Goal: Task Accomplishment & Management: Manage account settings

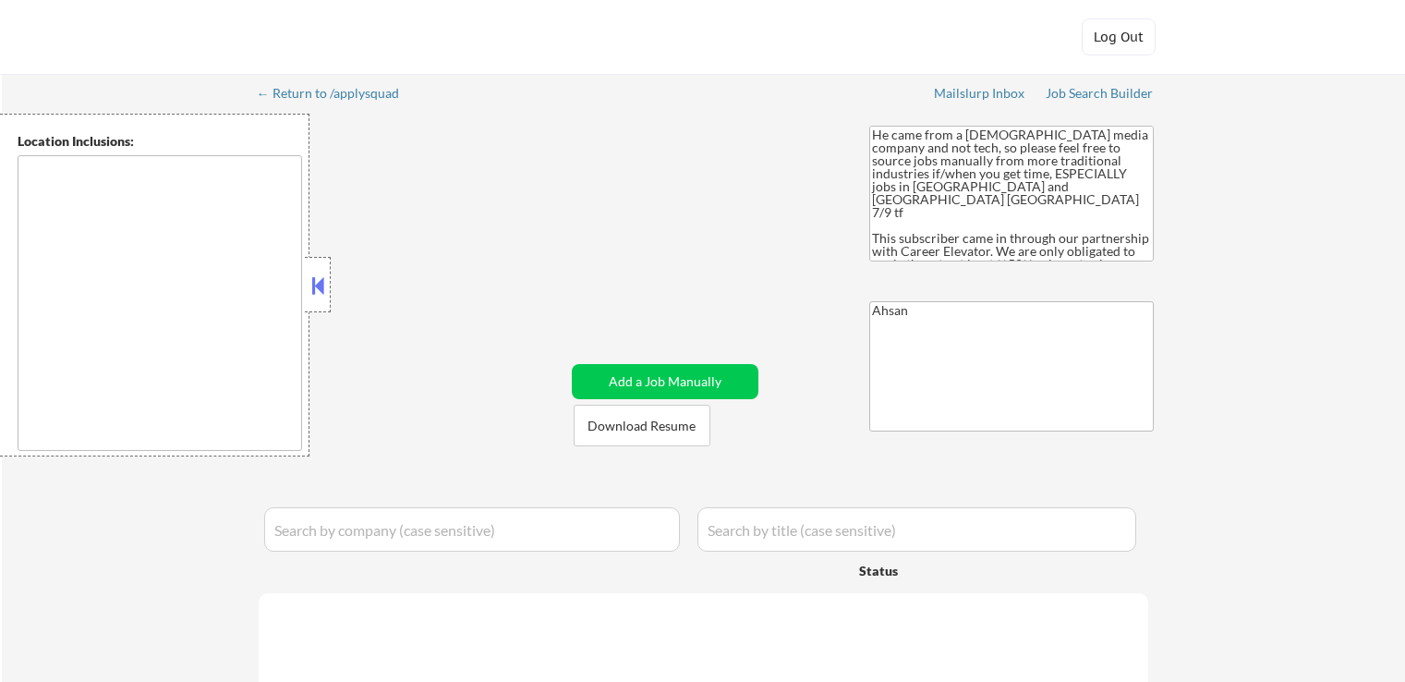
type textarea "[GEOGRAPHIC_DATA], [GEOGRAPHIC_DATA] [GEOGRAPHIC_DATA], [GEOGRAPHIC_DATA] [GEOG…"
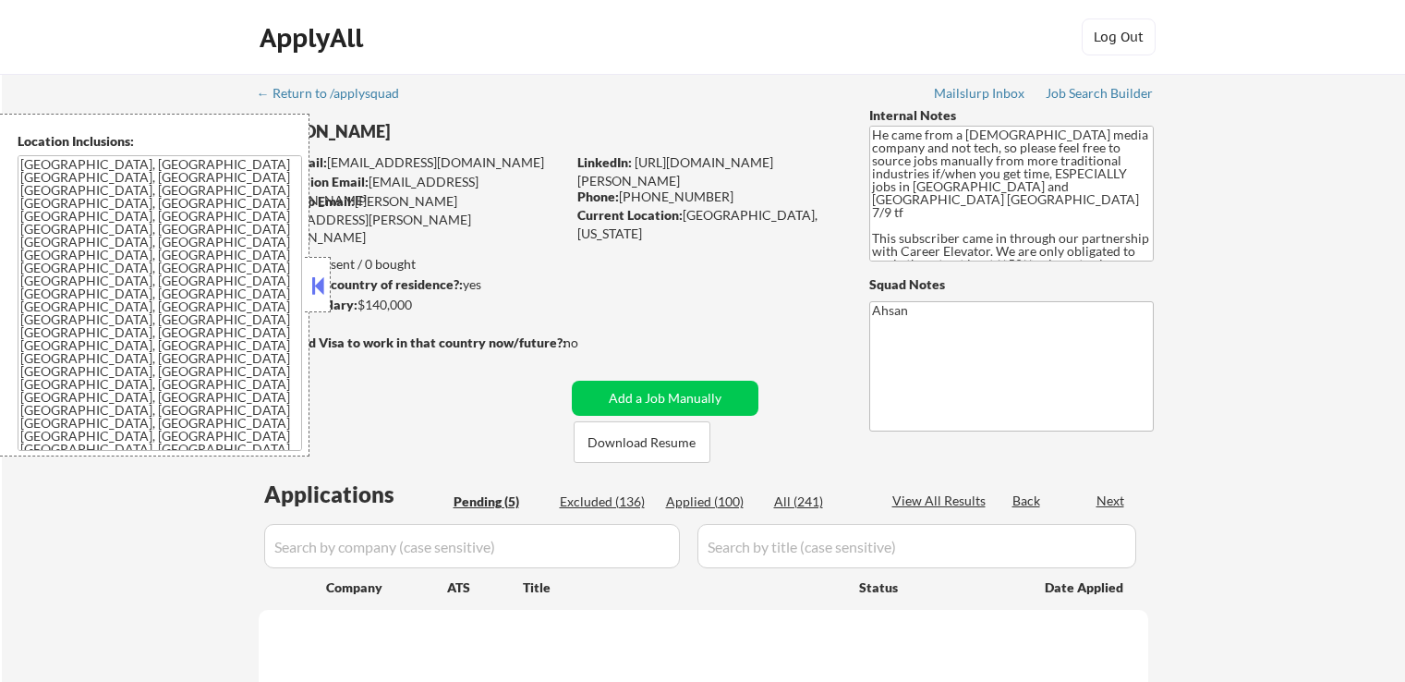
select select ""pending""
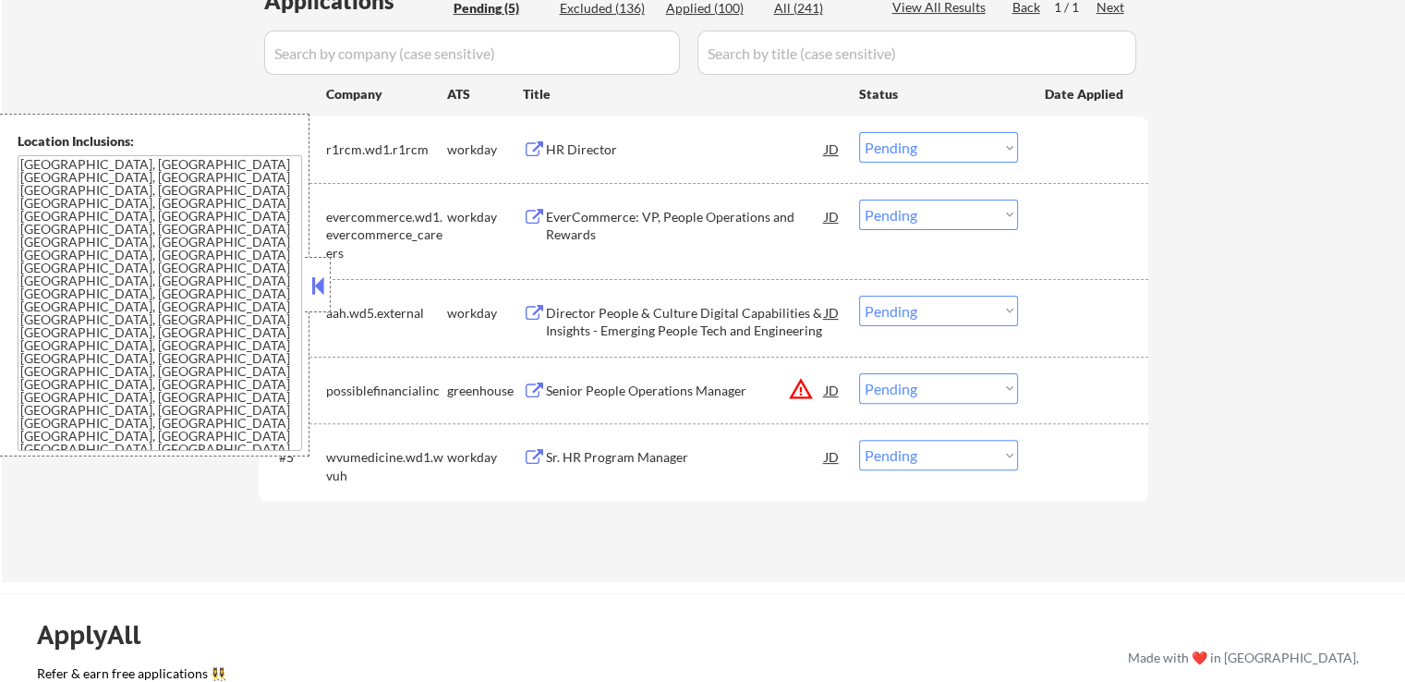
scroll to position [462, 0]
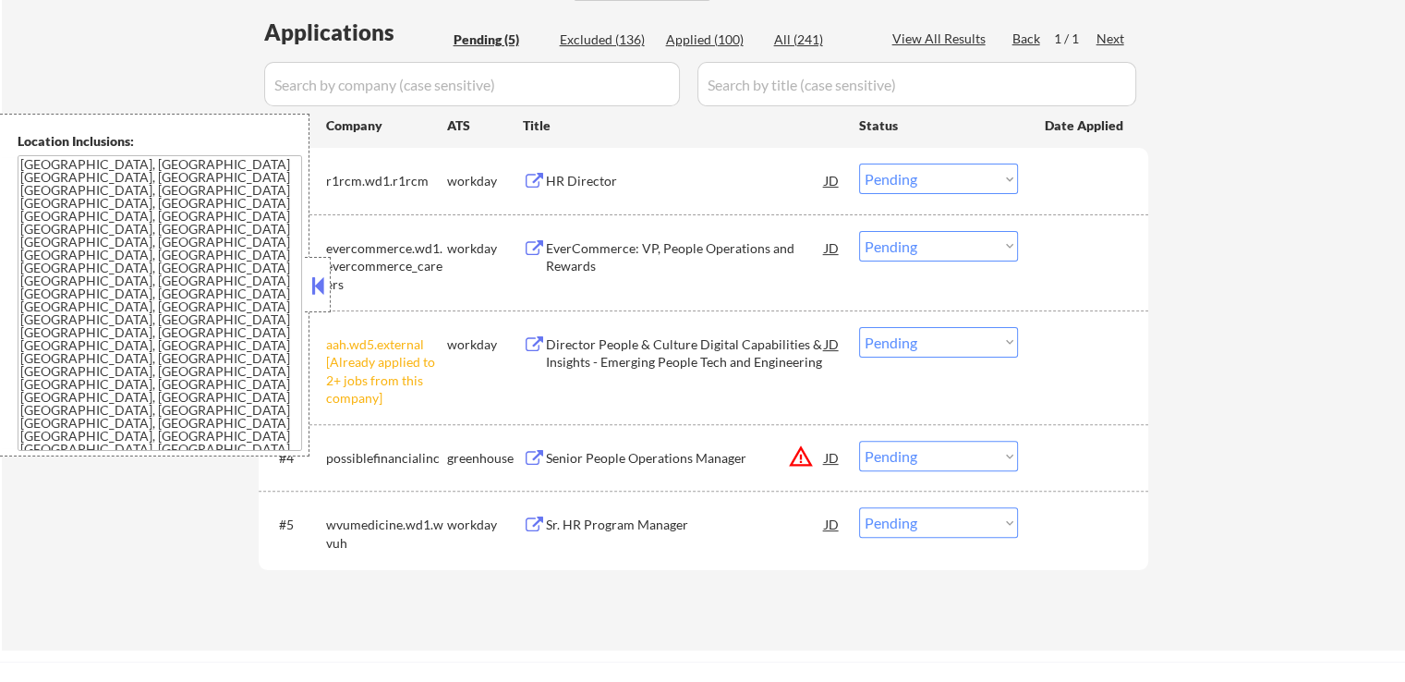
click at [322, 283] on button at bounding box center [318, 286] width 20 height 28
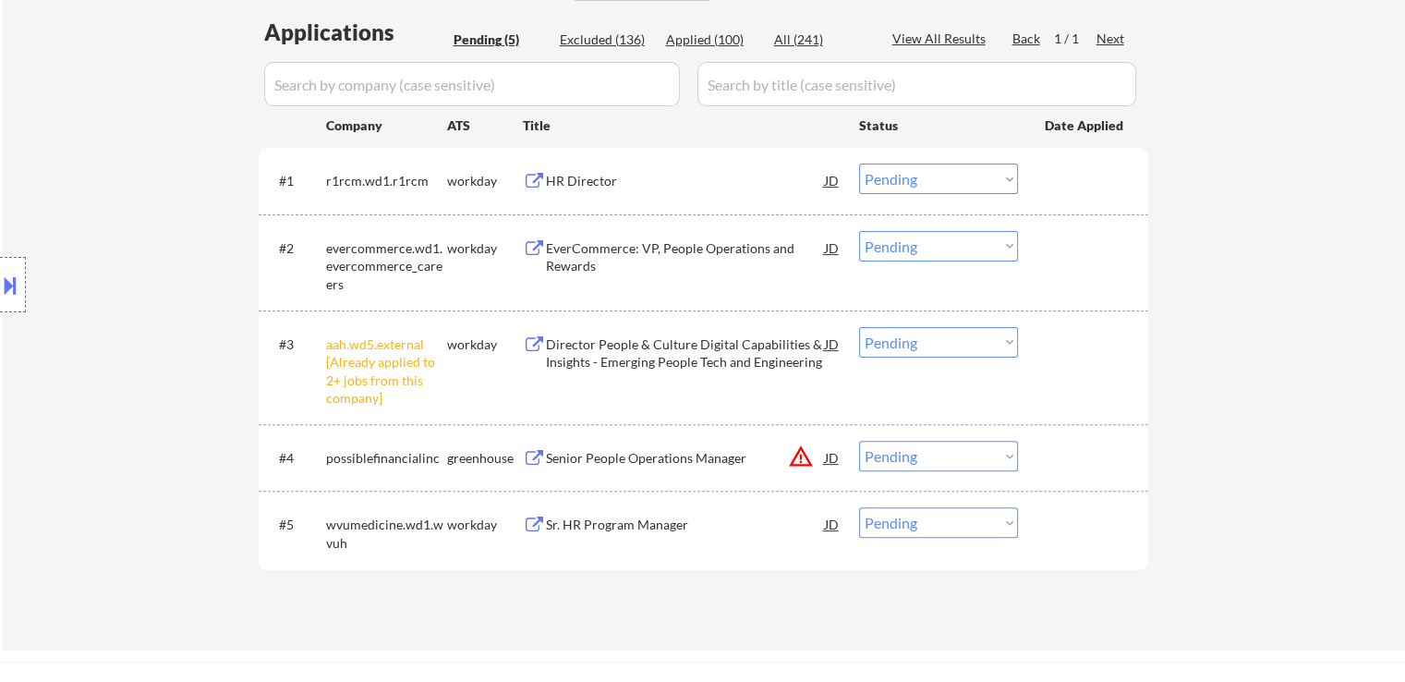
click at [915, 344] on select "Choose an option... Pending Applied Excluded (Questions) Excluded (Expired) Exc…" at bounding box center [938, 342] width 159 height 30
click at [859, 327] on select "Choose an option... Pending Applied Excluded (Questions) Excluded (Expired) Exc…" at bounding box center [938, 342] width 159 height 30
select select ""pending""
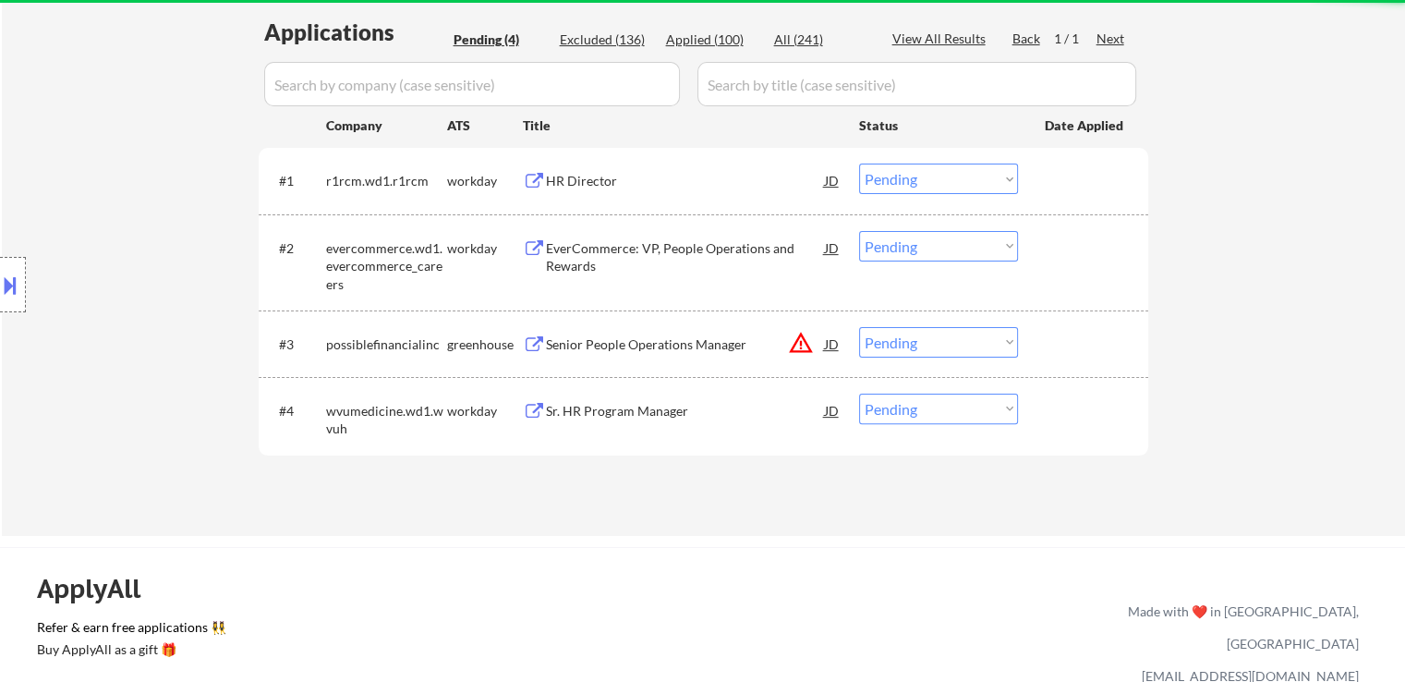
click at [561, 341] on div "Senior People Operations Manager" at bounding box center [685, 344] width 279 height 18
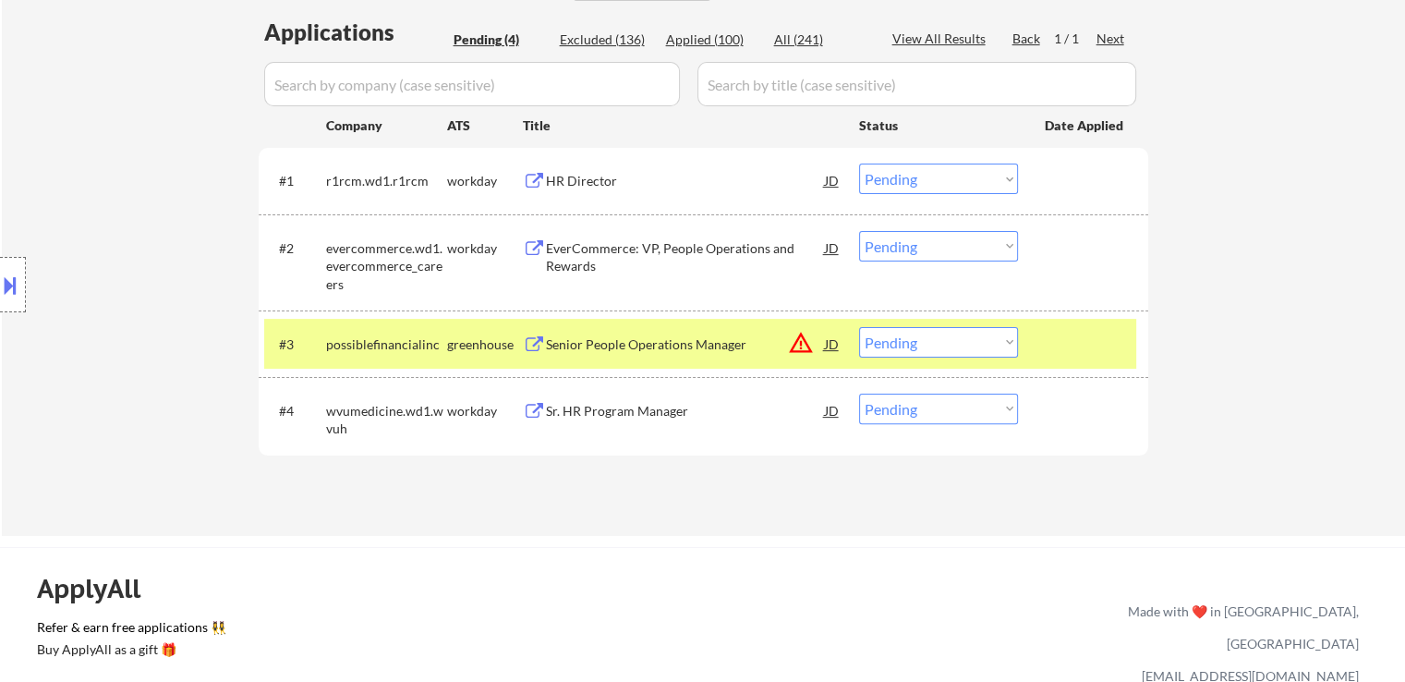
click at [563, 418] on div "Sr. HR Program Manager" at bounding box center [685, 411] width 279 height 18
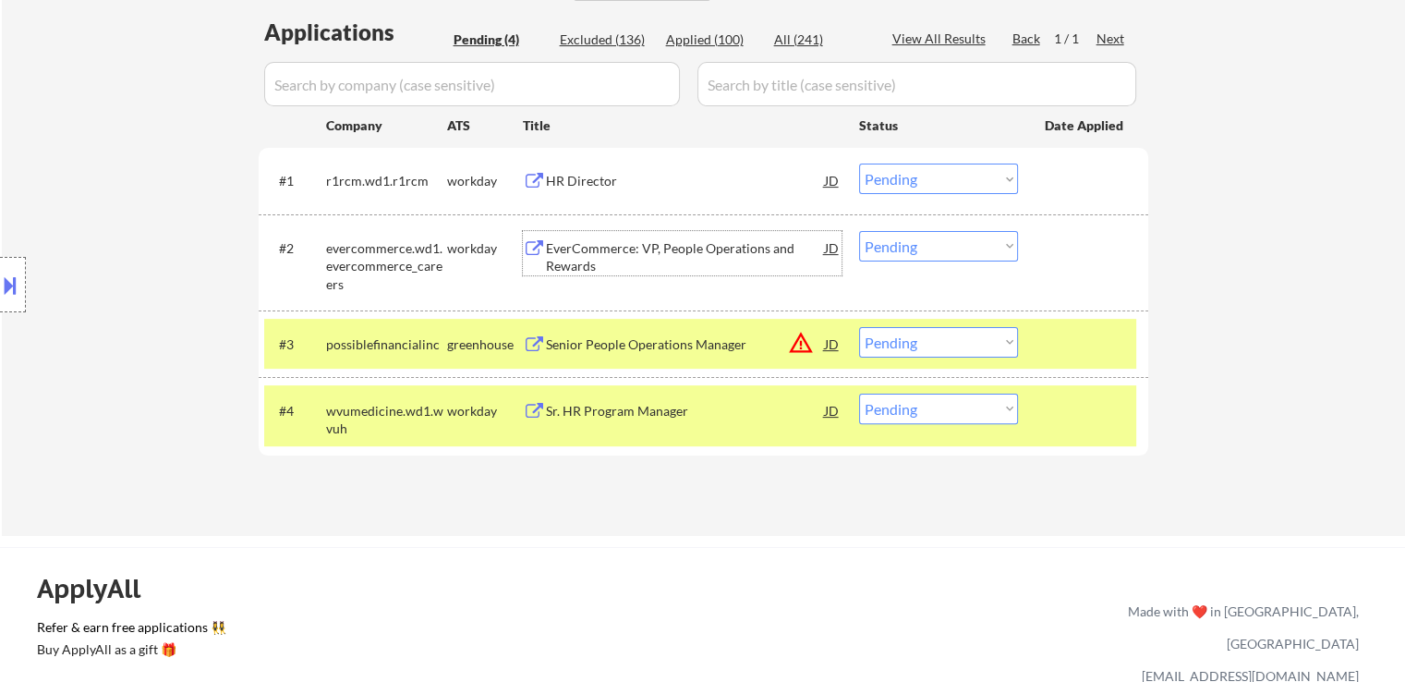
click at [561, 257] on div "EverCommerce: VP, People Operations and Rewards" at bounding box center [685, 257] width 279 height 36
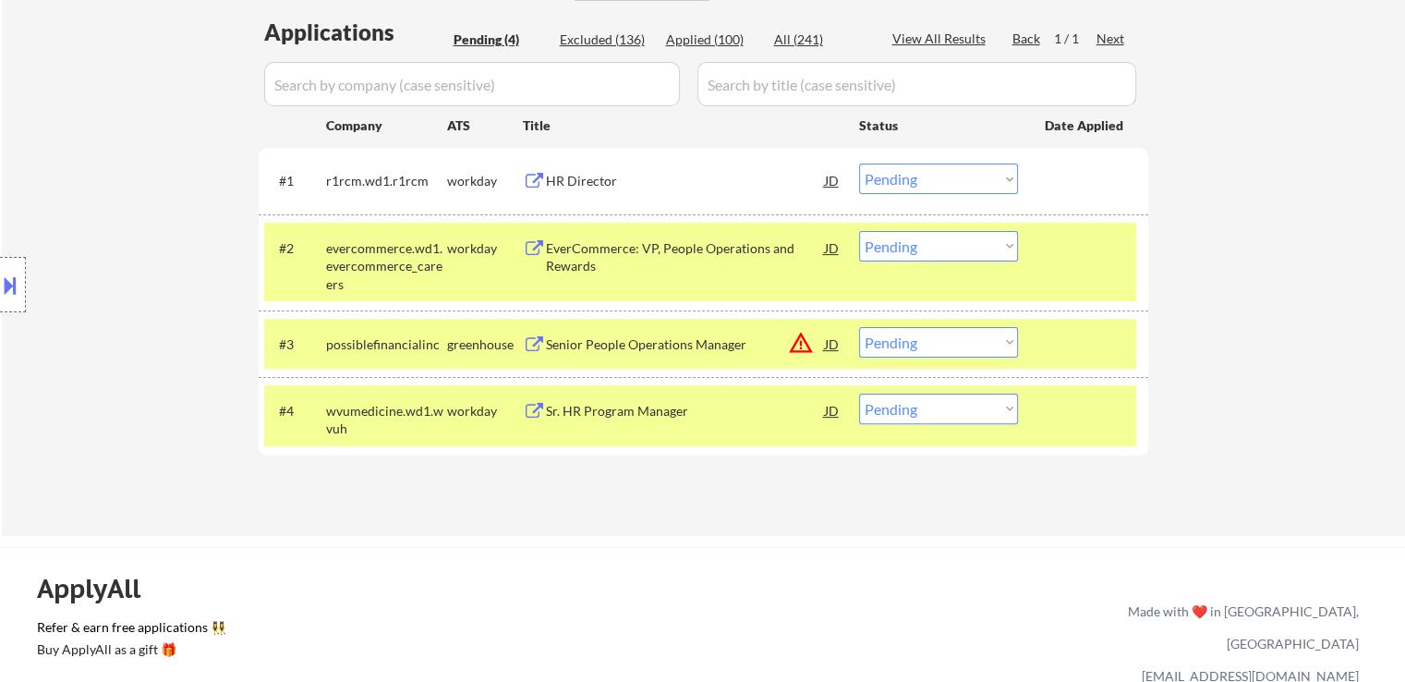
click at [554, 180] on div "HR Director" at bounding box center [685, 181] width 279 height 18
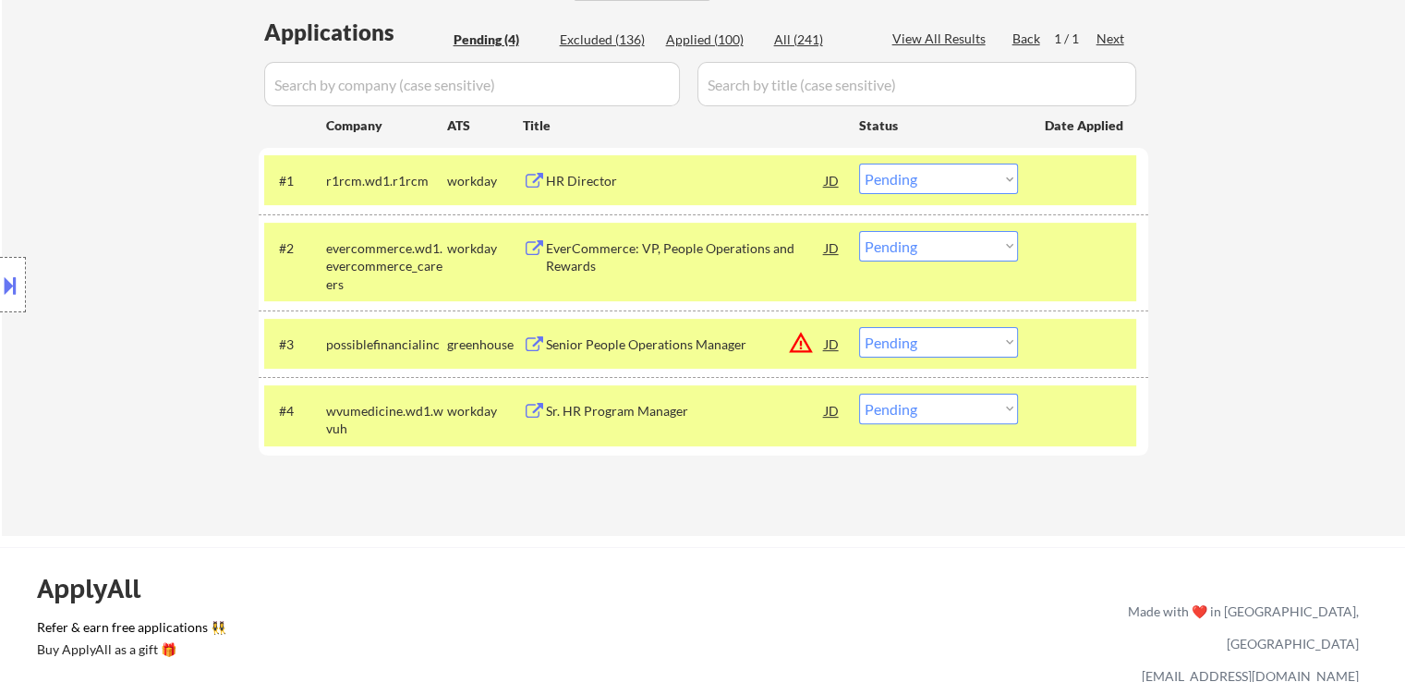
click at [0, 285] on button at bounding box center [10, 285] width 20 height 30
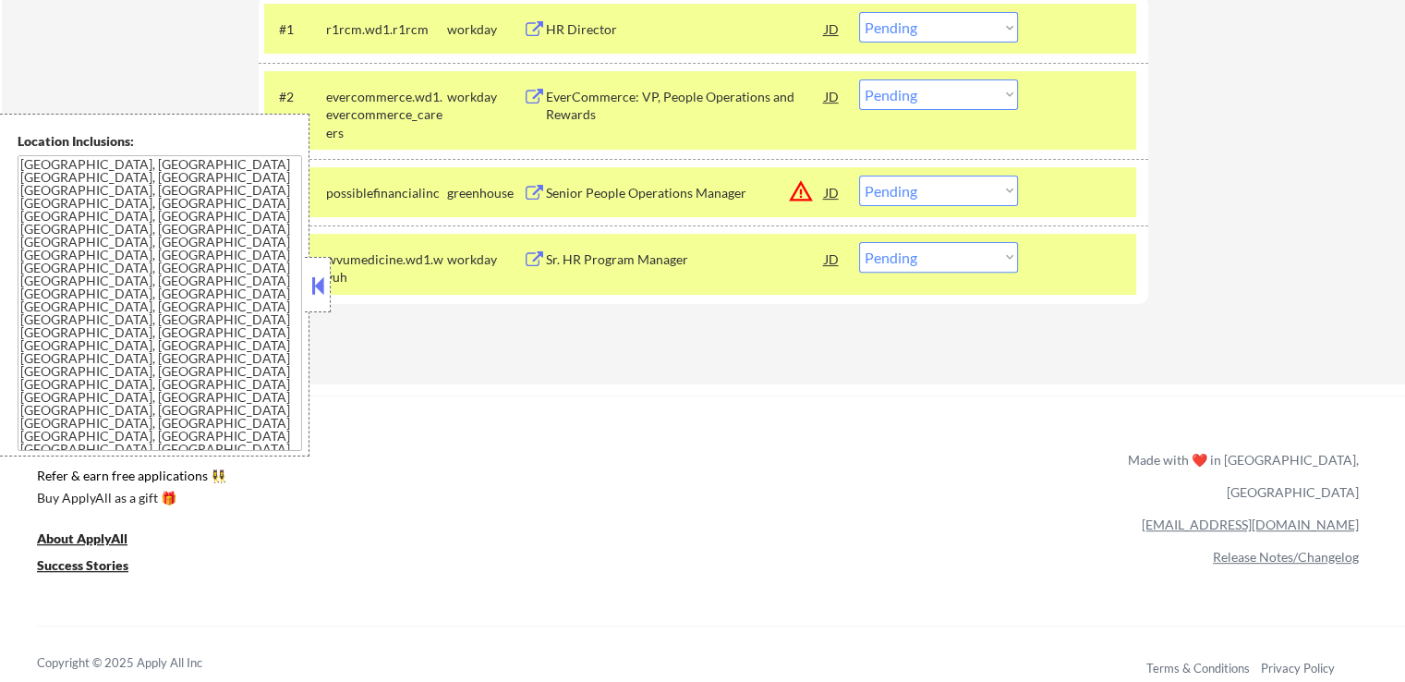
scroll to position [646, 0]
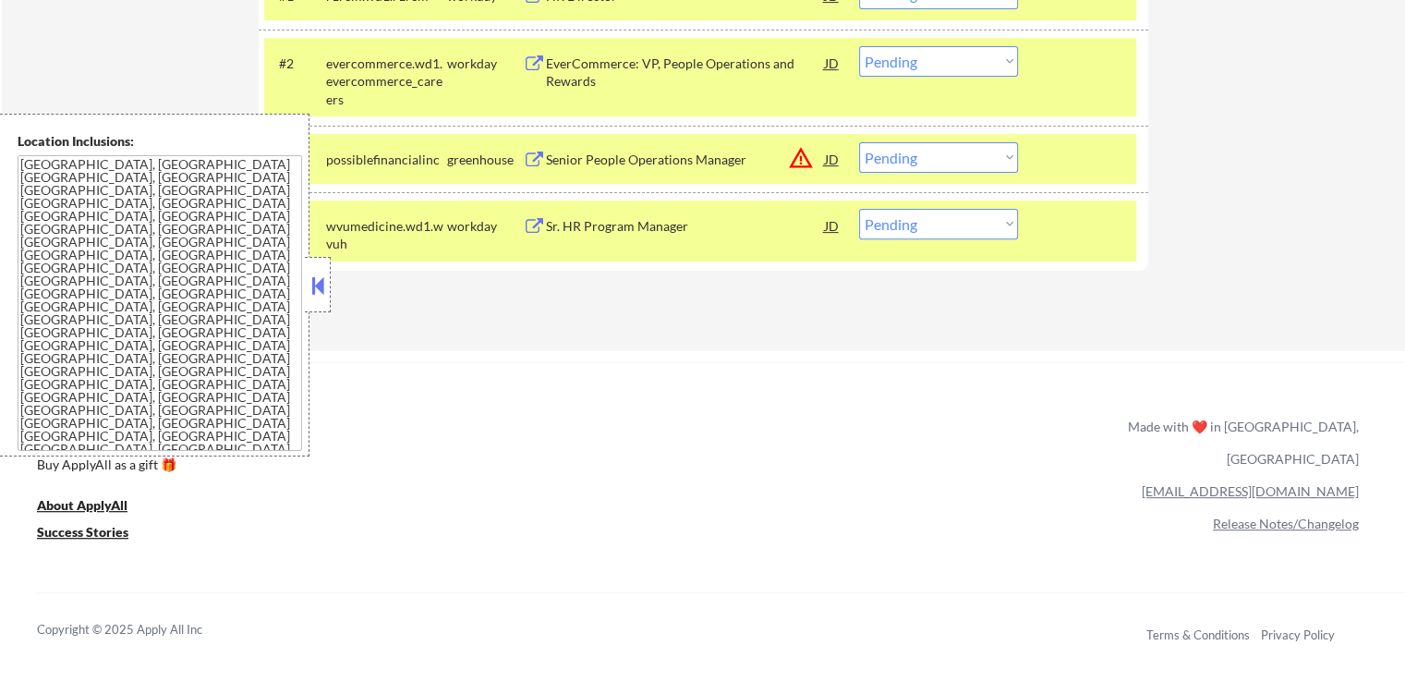
click at [942, 223] on select "Choose an option... Pending Applied Excluded (Questions) Excluded (Expired) Exc…" at bounding box center [938, 224] width 159 height 30
select select ""excluded""
click at [859, 209] on select "Choose an option... Pending Applied Excluded (Questions) Excluded (Expired) Exc…" at bounding box center [938, 224] width 159 height 30
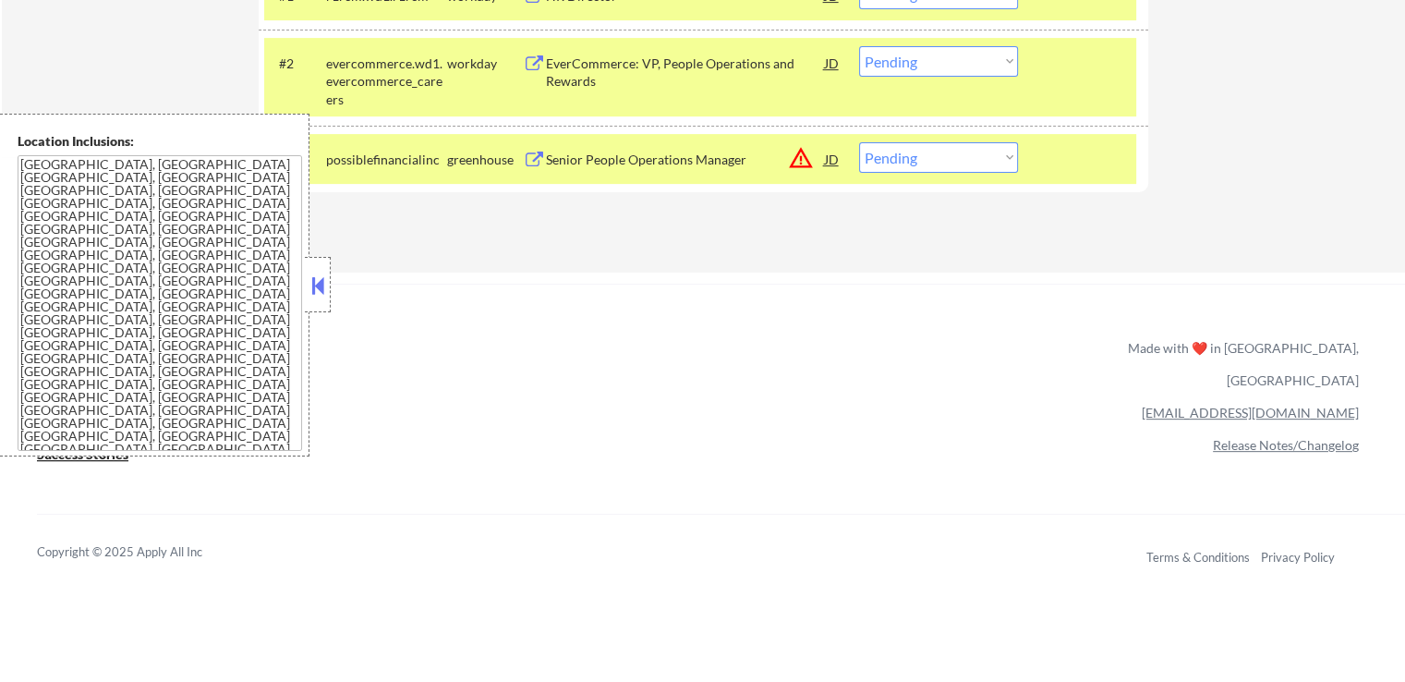
drag, startPoint x: 909, startPoint y: 151, endPoint x: 914, endPoint y: 164, distance: 14.9
click at [910, 151] on select "Choose an option... Pending Applied Excluded (Questions) Excluded (Expired) Exc…" at bounding box center [938, 157] width 159 height 30
select select ""excluded__location_""
click at [859, 142] on select "Choose an option... Pending Applied Excluded (Questions) Excluded (Expired) Exc…" at bounding box center [938, 157] width 159 height 30
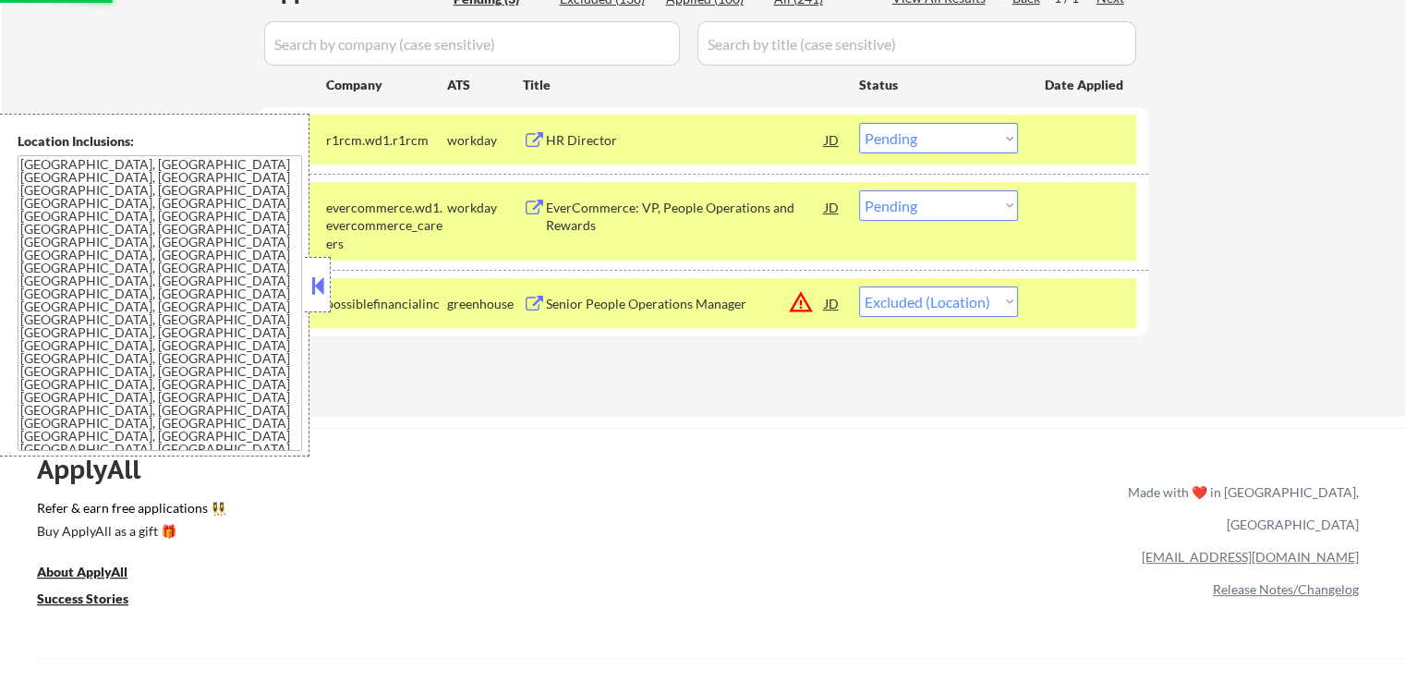
scroll to position [369, 0]
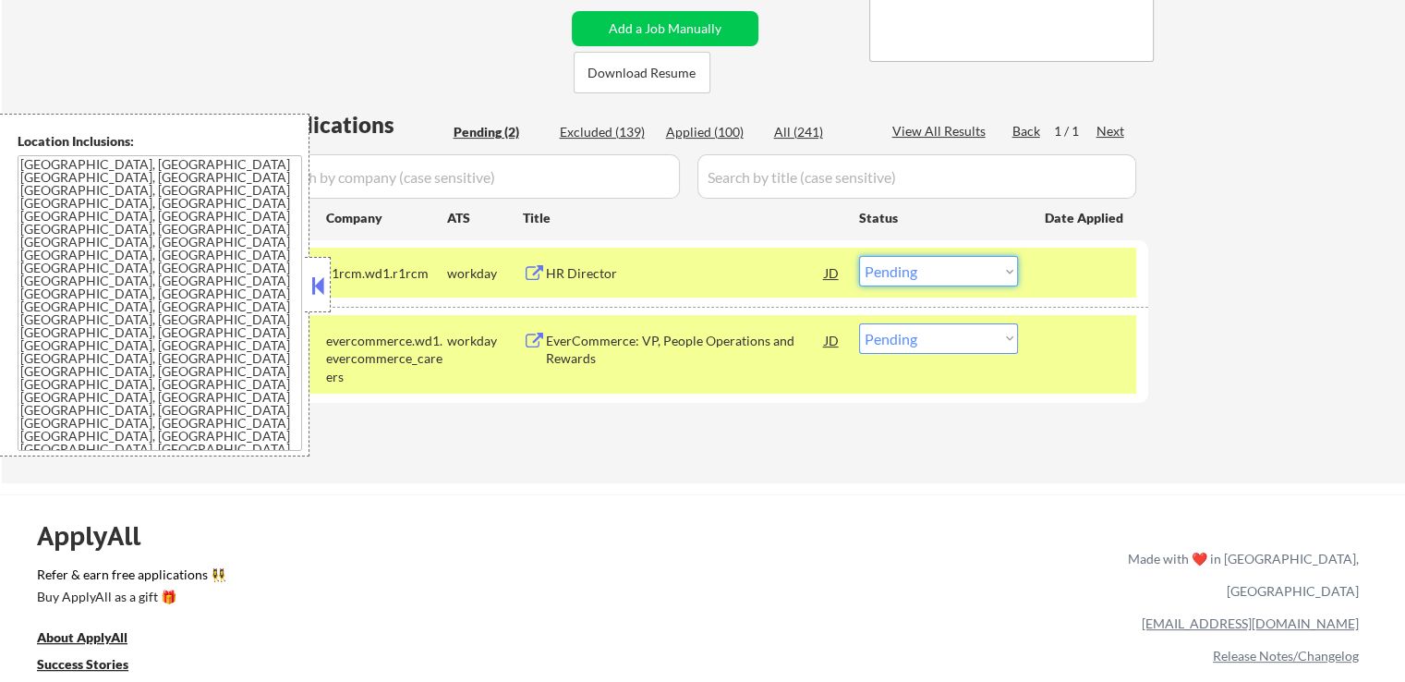
click at [939, 271] on select "Choose an option... Pending Applied Excluded (Questions) Excluded (Expired) Exc…" at bounding box center [938, 271] width 159 height 30
click at [859, 256] on select "Choose an option... Pending Applied Excluded (Questions) Excluded (Expired) Exc…" at bounding box center [938, 271] width 159 height 30
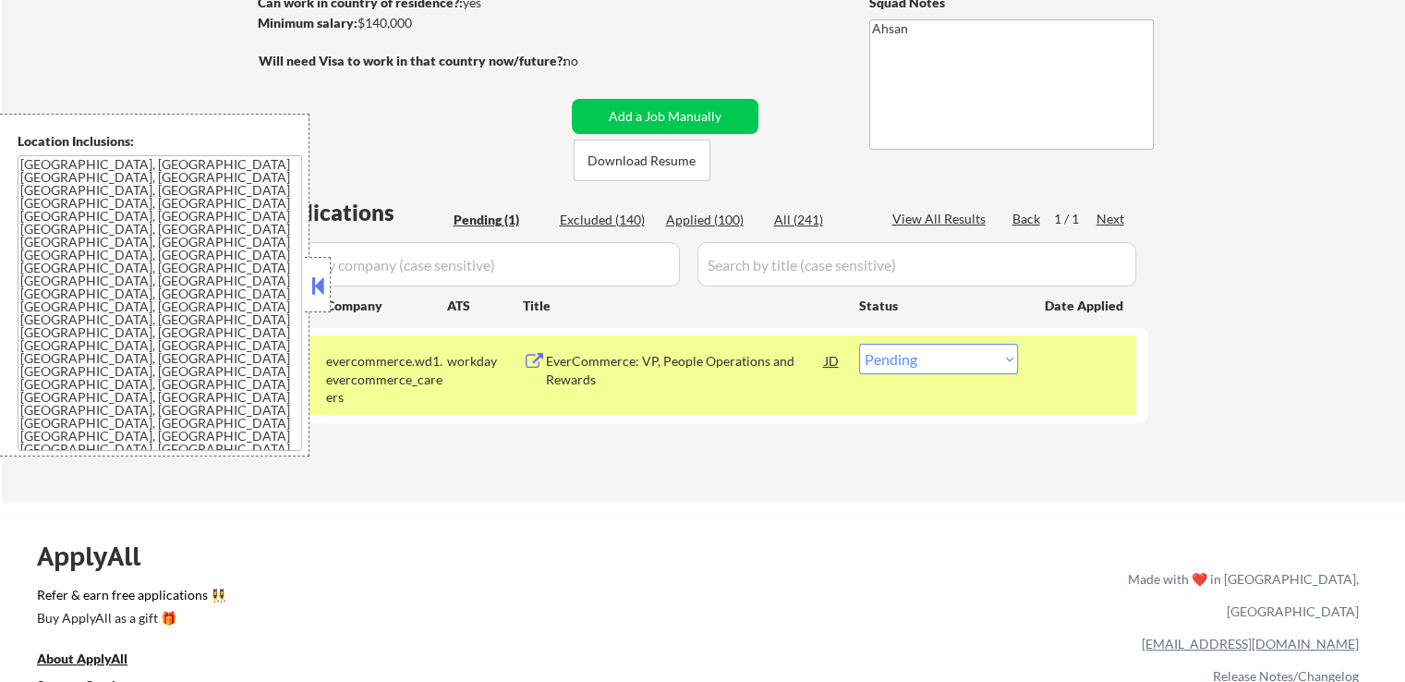
scroll to position [462, 0]
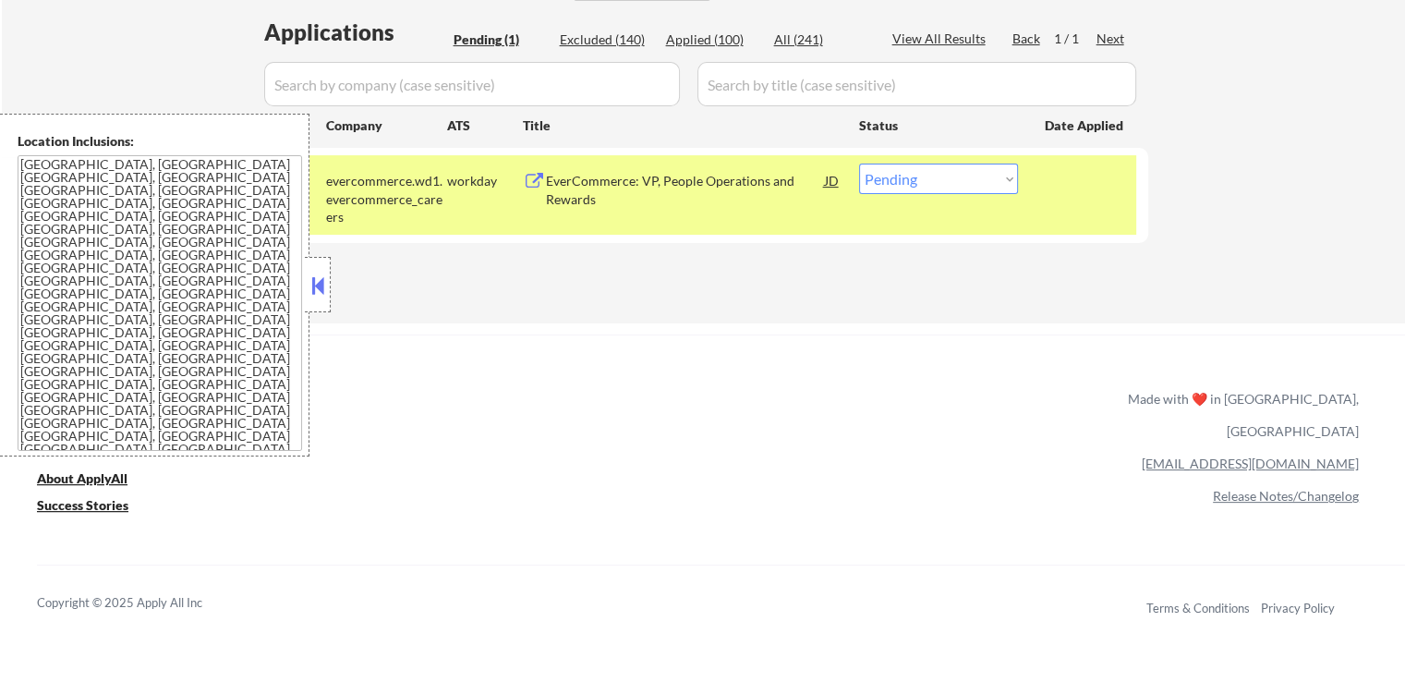
click at [895, 166] on select "Choose an option... Pending Applied Excluded (Questions) Excluded (Expired) Exc…" at bounding box center [938, 178] width 159 height 30
select select ""applied""
click at [859, 163] on select "Choose an option... Pending Applied Excluded (Questions) Excluded (Expired) Exc…" at bounding box center [938, 178] width 159 height 30
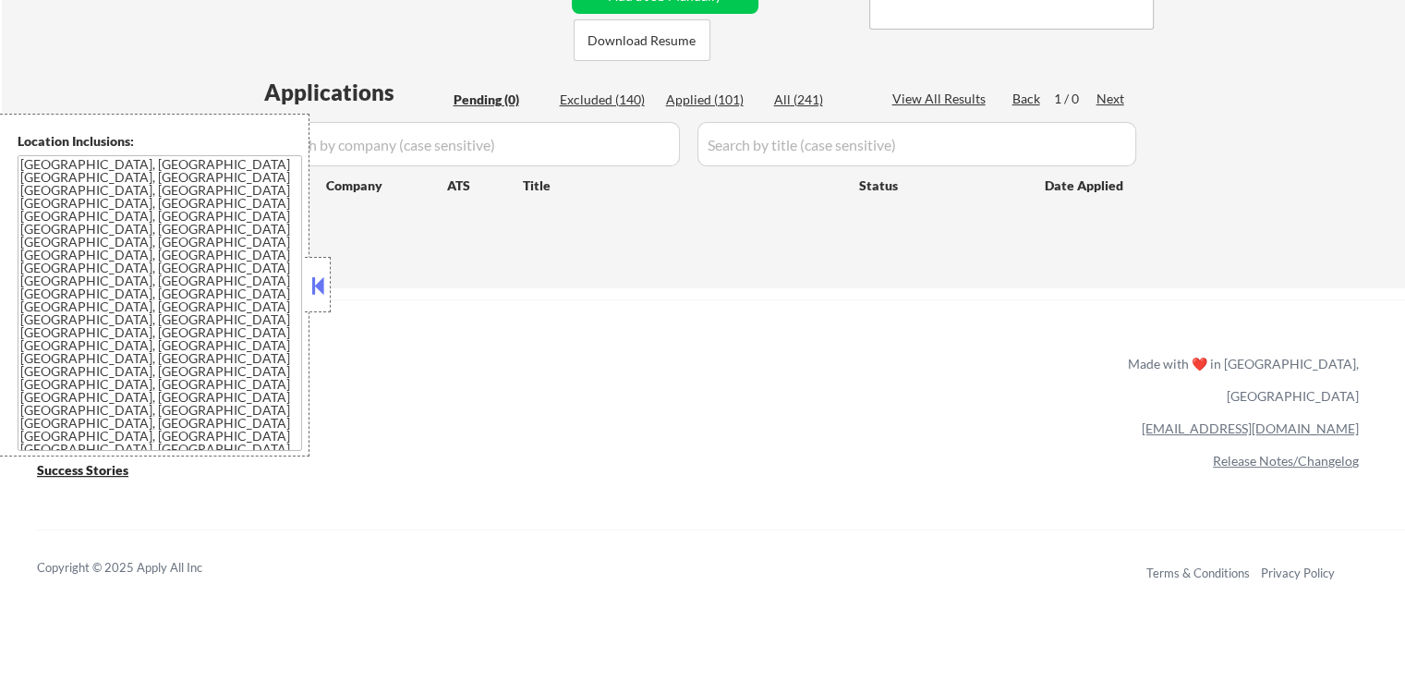
scroll to position [369, 0]
